Goal: Information Seeking & Learning: Learn about a topic

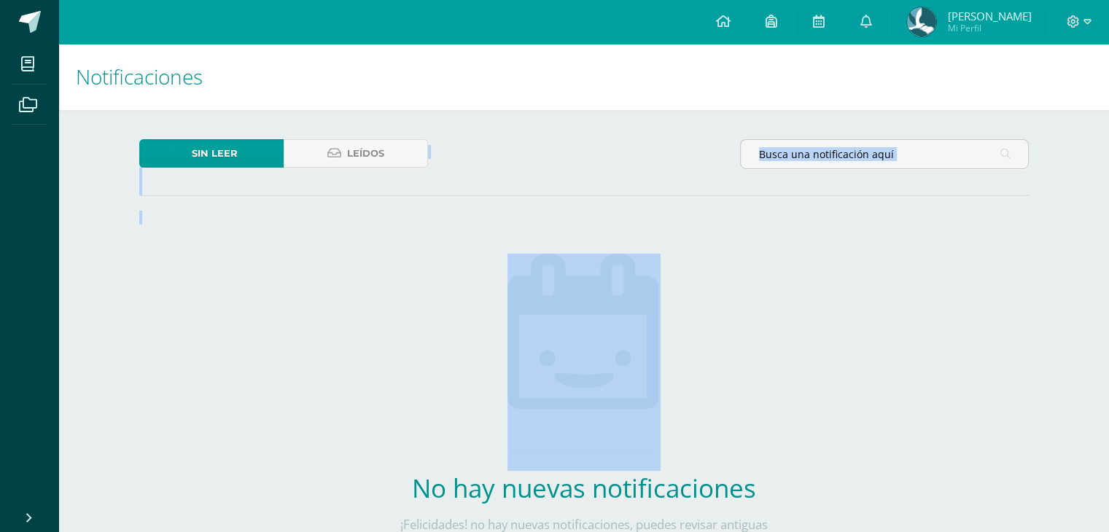
drag, startPoint x: 347, startPoint y: 91, endPoint x: 362, endPoint y: 290, distance: 198.9
click at [364, 291] on div "Sin leer Leídos No hay nuevas notificaciones ¡Felicidades! no hay nuevas notifi…" at bounding box center [584, 367] width 948 height 515
click at [362, 290] on div "Sin leer Leídos No hay nuevas notificaciones ¡Felicidades! no hay nuevas notifi…" at bounding box center [584, 367] width 948 height 515
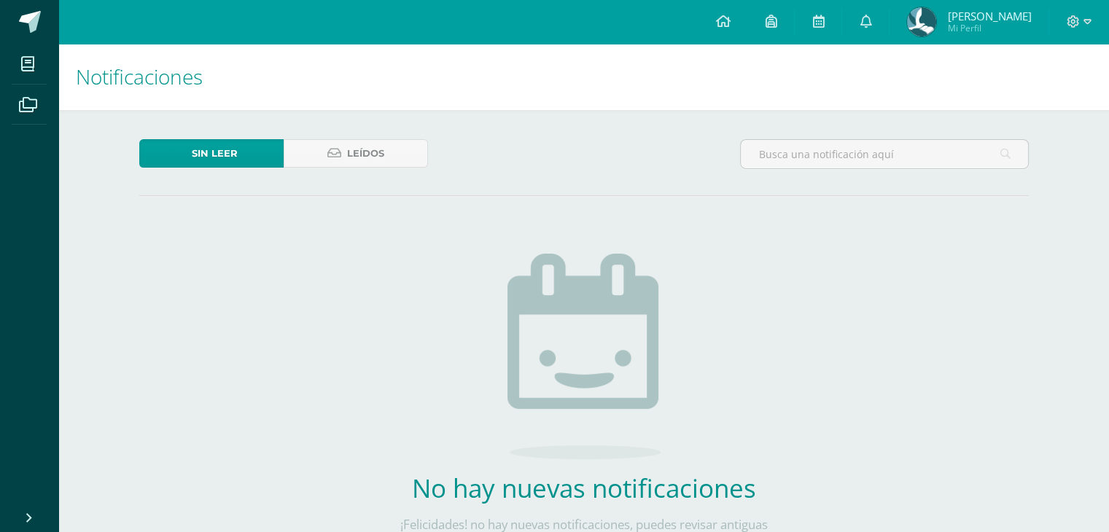
click at [1044, 195] on div "Sin leer Leídos No hay nuevas notificaciones ¡Felicidades! no hay nuevas notifi…" at bounding box center [584, 367] width 948 height 515
click at [802, 271] on div "Sin leer Leídos No hay nuevas notificaciones ¡Felicidades! no hay nuevas notifi…" at bounding box center [584, 367] width 948 height 515
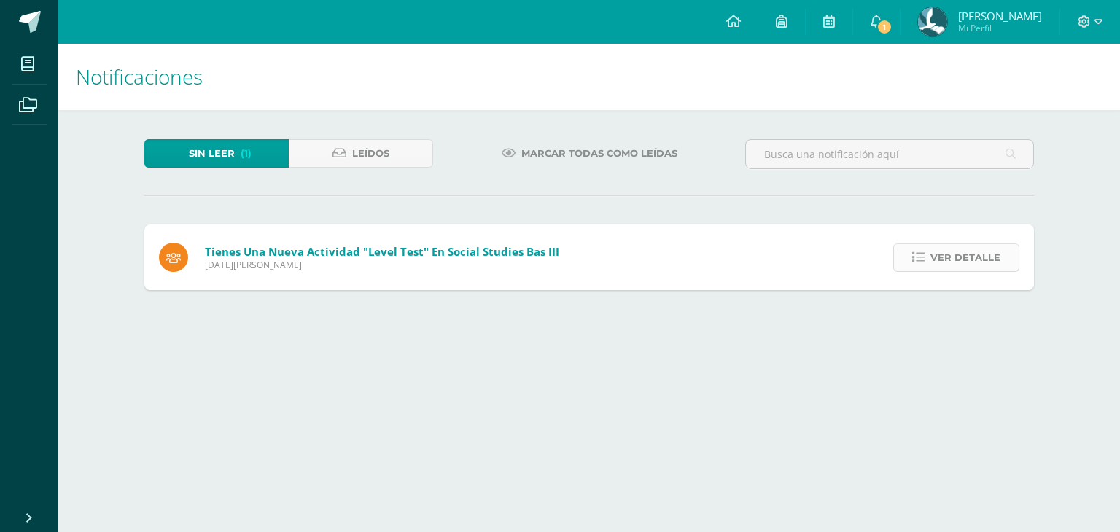
click at [968, 263] on span "Ver detalle" at bounding box center [966, 257] width 70 height 27
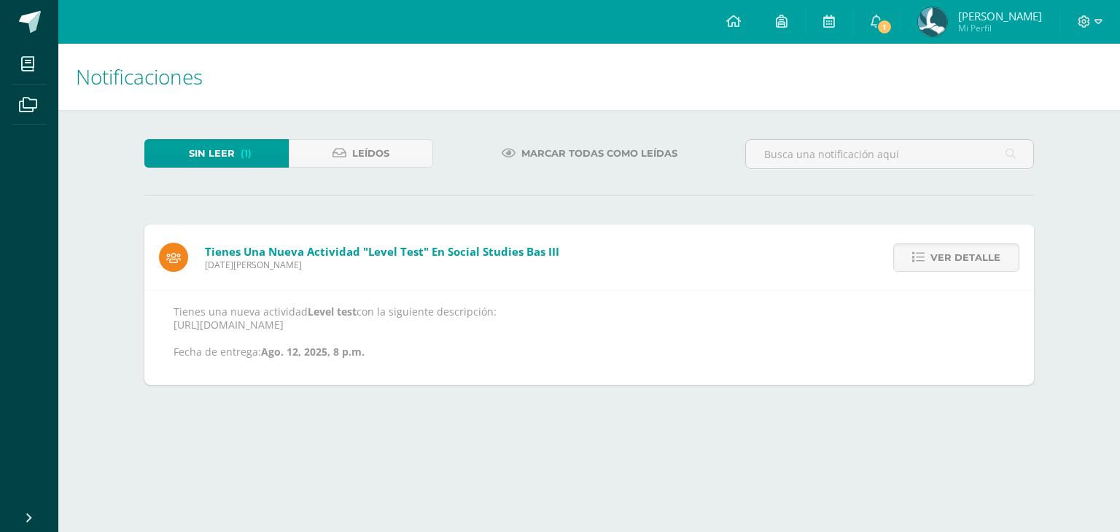
drag, startPoint x: 175, startPoint y: 325, endPoint x: 281, endPoint y: 322, distance: 106.5
click at [281, 322] on p "Tienes una nueva actividad Level test con la siguiente descripción: https://www…" at bounding box center [589, 332] width 831 height 53
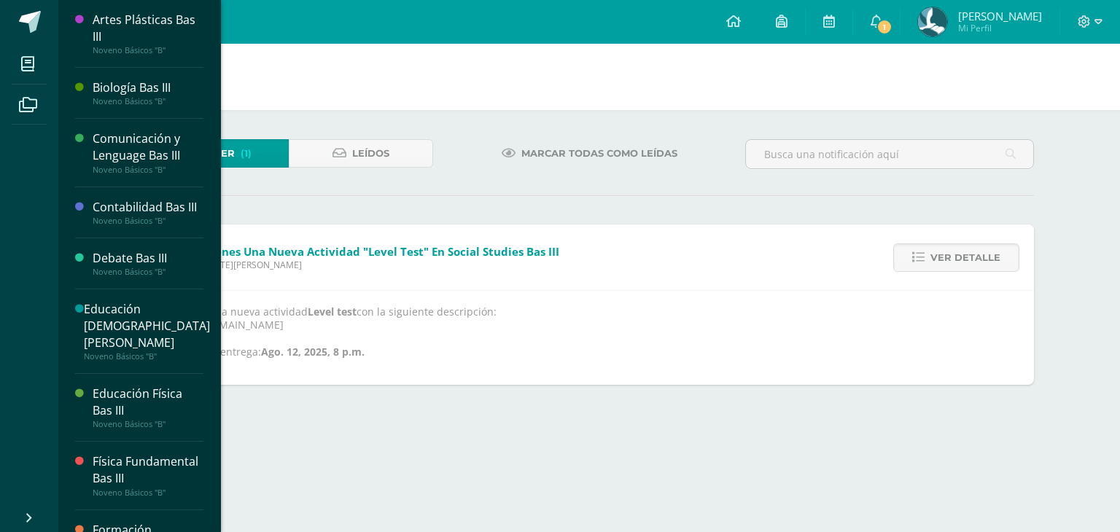
scroll to position [452, 0]
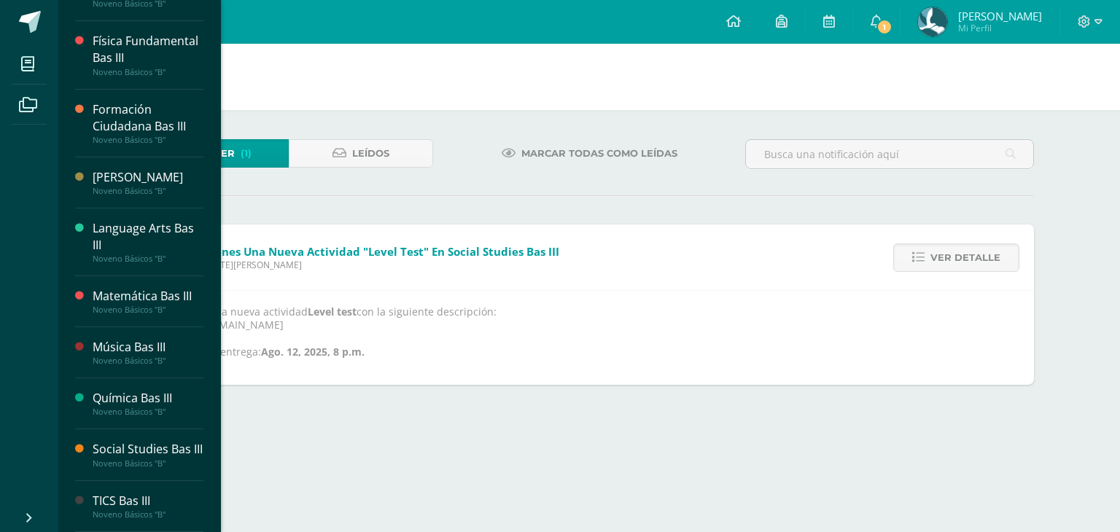
click at [150, 448] on div "Social Studies Bas III" at bounding box center [148, 449] width 111 height 17
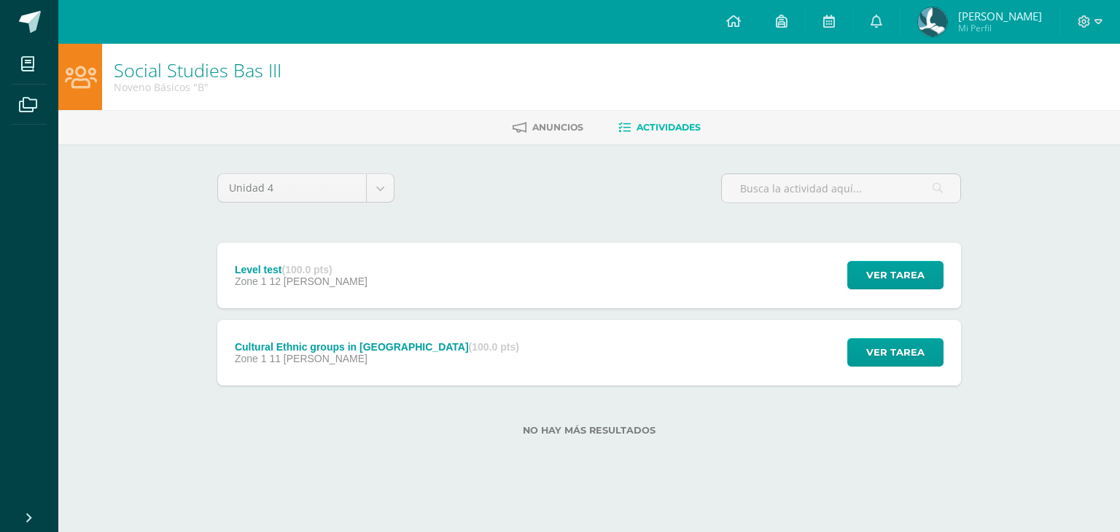
click at [260, 289] on div "Level test (100.0 pts) Zone 1 12 [PERSON_NAME]" at bounding box center [301, 276] width 168 height 66
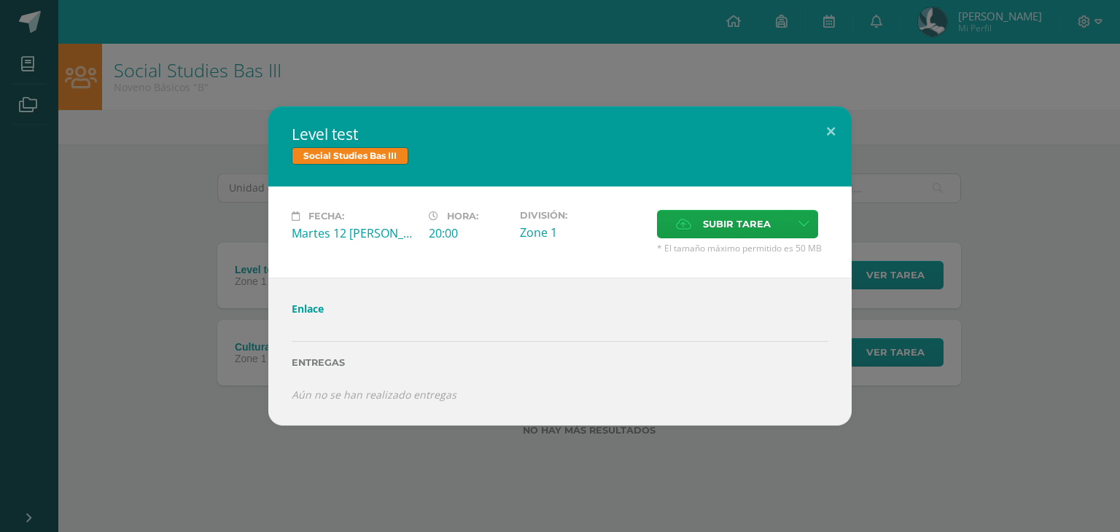
click at [296, 311] on link "Enlace" at bounding box center [308, 309] width 32 height 14
